Goal: Information Seeking & Learning: Learn about a topic

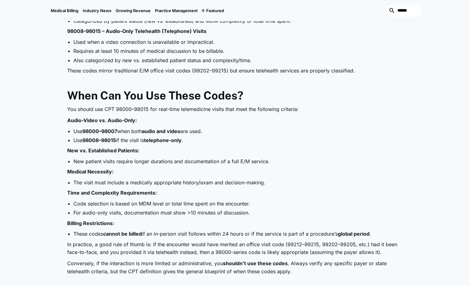
scroll to position [466, 0]
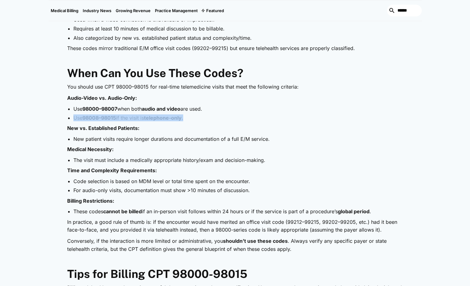
drag, startPoint x: 74, startPoint y: 118, endPoint x: 189, endPoint y: 120, distance: 115.4
click at [189, 120] on li "Use 98008–98015 if the visit is telephone-only ." at bounding box center [238, 117] width 330 height 7
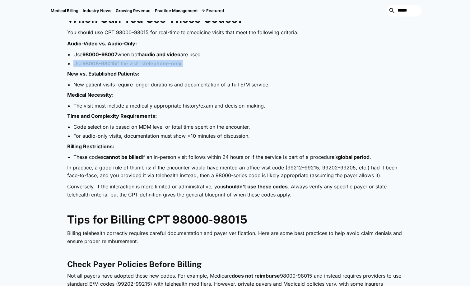
scroll to position [529, 0]
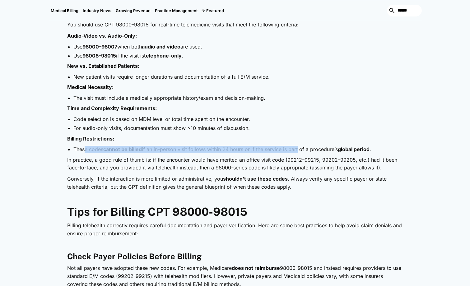
drag, startPoint x: 87, startPoint y: 152, endPoint x: 298, endPoint y: 147, distance: 211.5
click at [298, 147] on li "These codes cannot be billed if an in-person visit follows within 24 hours or i…" at bounding box center [238, 149] width 330 height 7
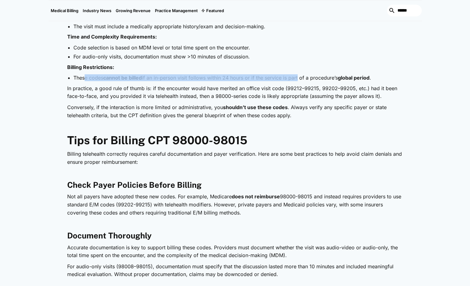
scroll to position [622, 0]
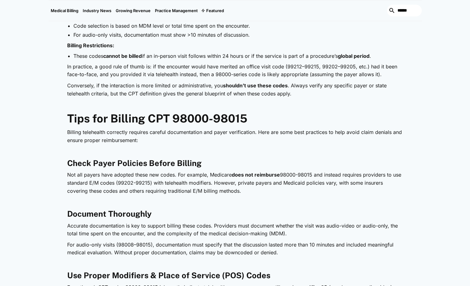
click at [145, 143] on p "Billing telehealth correctly requires careful documentation and payer verificat…" at bounding box center [235, 136] width 336 height 16
drag, startPoint x: 143, startPoint y: 143, endPoint x: 170, endPoint y: 147, distance: 27.6
click at [143, 143] on p "Billing telehealth correctly requires careful documentation and payer verificat…" at bounding box center [235, 136] width 336 height 16
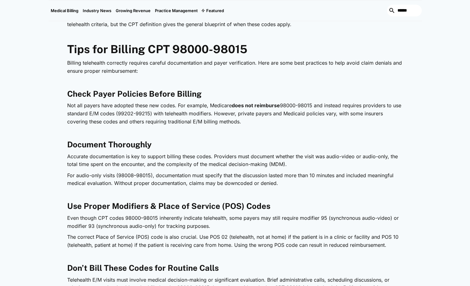
scroll to position [715, 0]
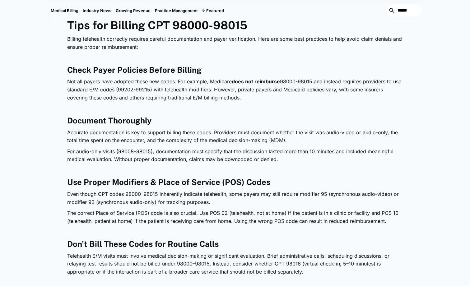
click at [203, 73] on h3 "Check Payer Policies Before Billing" at bounding box center [235, 70] width 336 height 10
drag, startPoint x: 150, startPoint y: 90, endPoint x: 250, endPoint y: 99, distance: 101.2
click at [250, 99] on p "Not all payers have adopted these new codes. For example, Medicare does not rei…" at bounding box center [235, 90] width 336 height 24
drag, startPoint x: 250, startPoint y: 99, endPoint x: 347, endPoint y: 52, distance: 107.8
click at [347, 52] on div "Telehealth is now a permanent part of healthcare, and CPT codes are evolving to…" at bounding box center [235, 273] width 336 height 1309
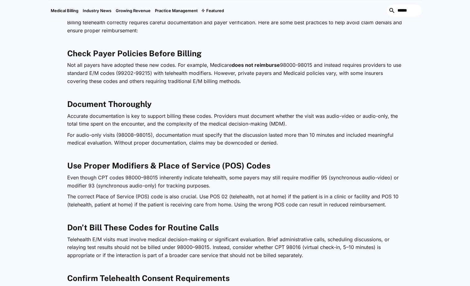
scroll to position [746, 0]
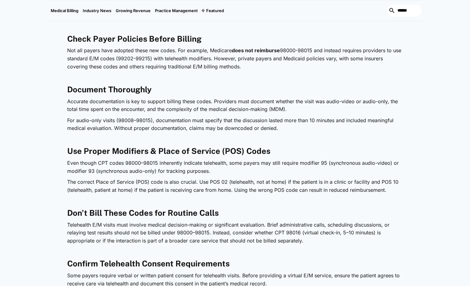
drag, startPoint x: 229, startPoint y: 163, endPoint x: 222, endPoint y: 170, distance: 9.9
click at [222, 170] on p "Even though CPT codes 98000–98015 inherently indicate telehealth, some payers m…" at bounding box center [235, 167] width 336 height 16
drag, startPoint x: 222, startPoint y: 170, endPoint x: 214, endPoint y: 172, distance: 8.5
click at [214, 172] on p "Even though CPT codes 98000–98015 inherently indicate telehealth, some payers m…" at bounding box center [235, 167] width 336 height 16
drag, startPoint x: 212, startPoint y: 172, endPoint x: 47, endPoint y: 165, distance: 165.9
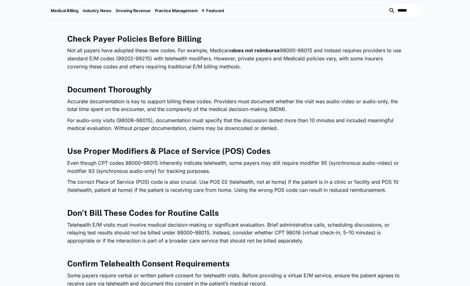
click at [47, 165] on div "Medical Billing [DATE] CPT 98000–98015: How to Bill and Get Reimbursed for Tele…" at bounding box center [235, 112] width 470 height 1593
copy p "Even though CPT codes 98000–98015 inherently indicate telehealth, some payers m…"
